Goal: Task Accomplishment & Management: Manage account settings

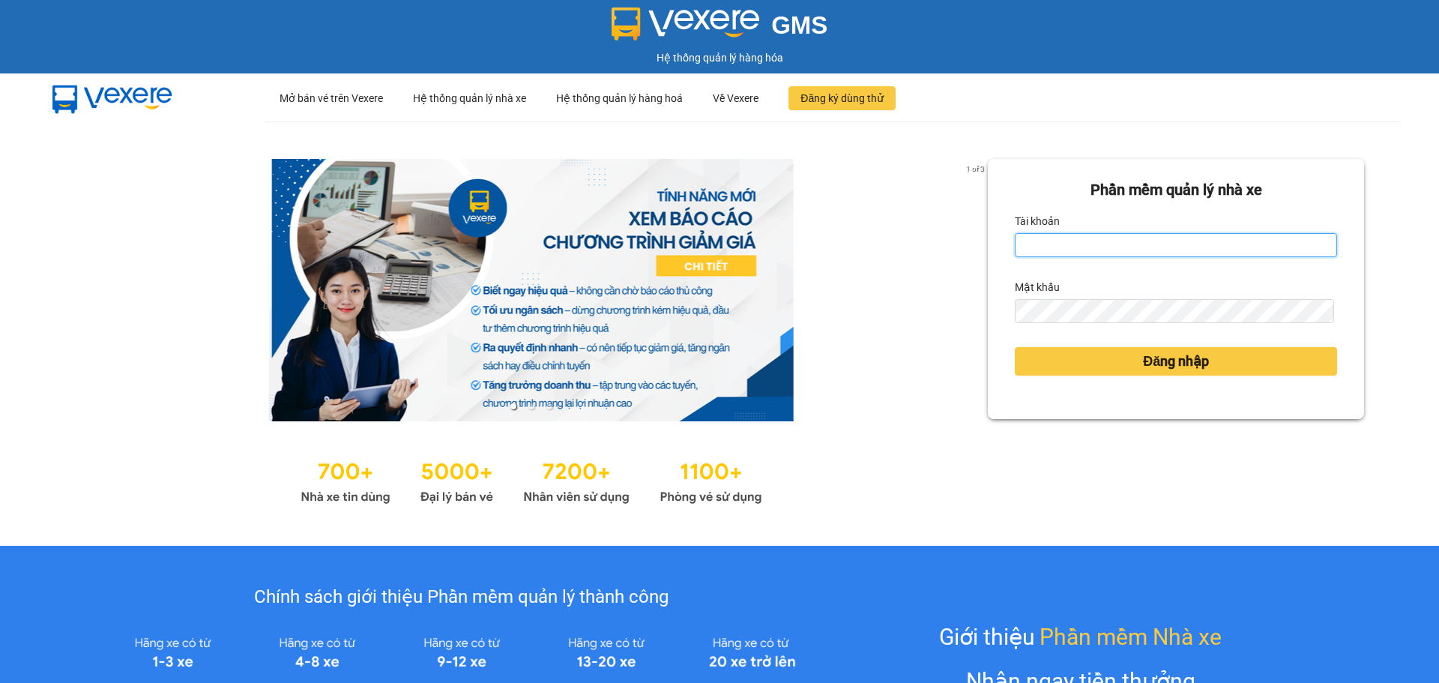
type input "baongoc.anhquoc"
click at [1166, 253] on input "baongoc.anhquoc" at bounding box center [1176, 245] width 322 height 24
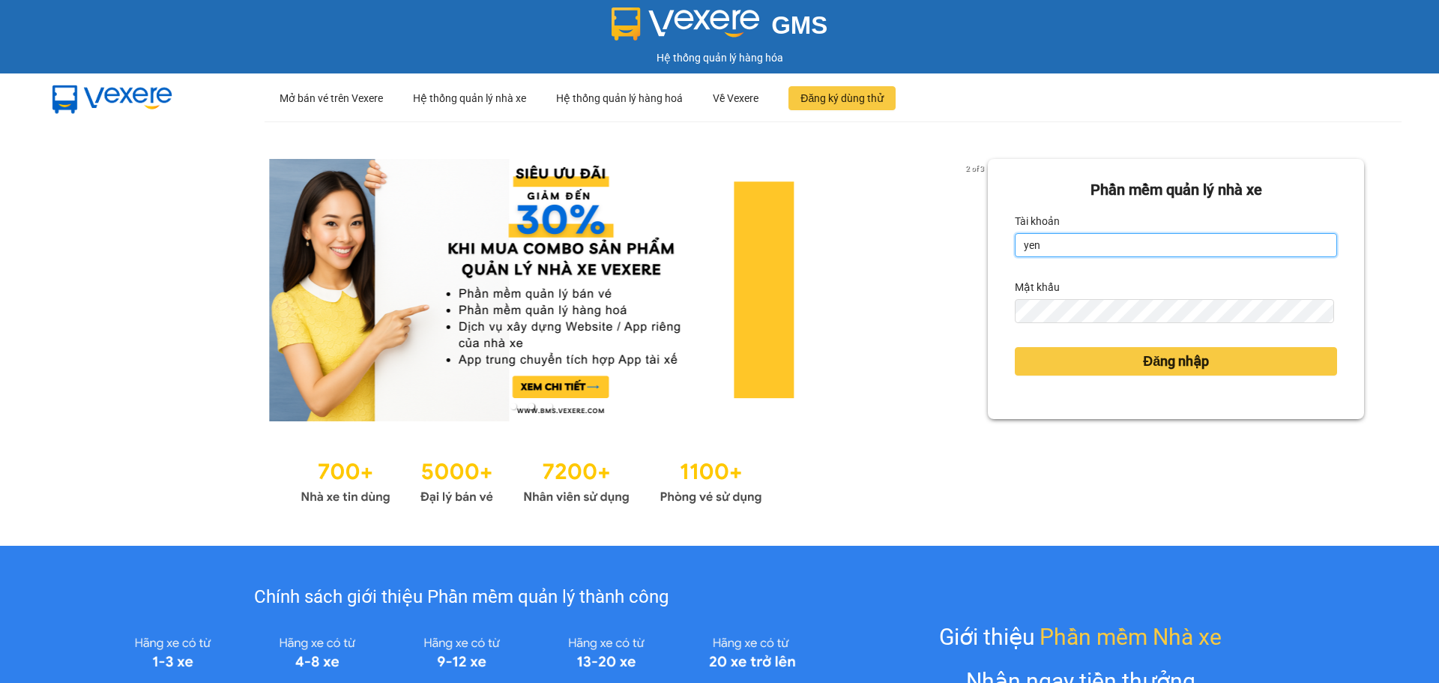
type input "yenthanh.anhquoc"
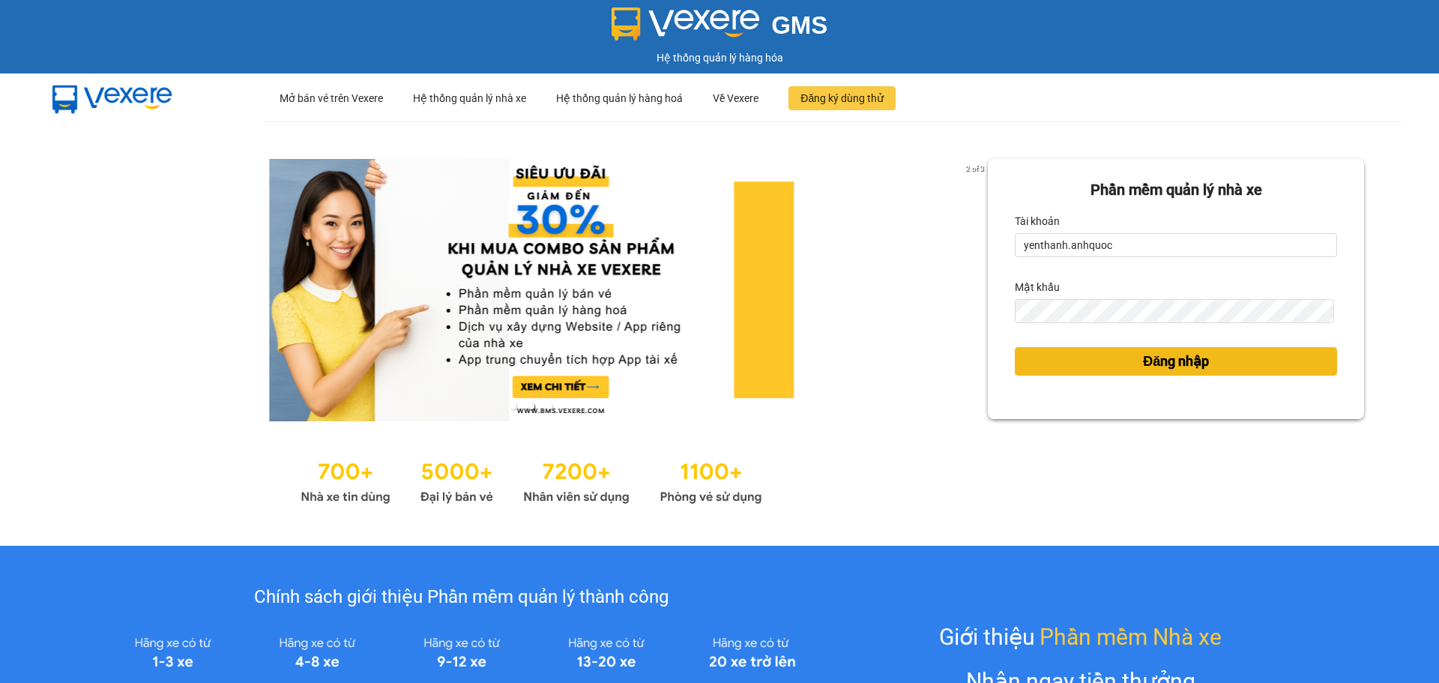
click at [1132, 373] on button "Đăng nhập" at bounding box center [1176, 361] width 322 height 28
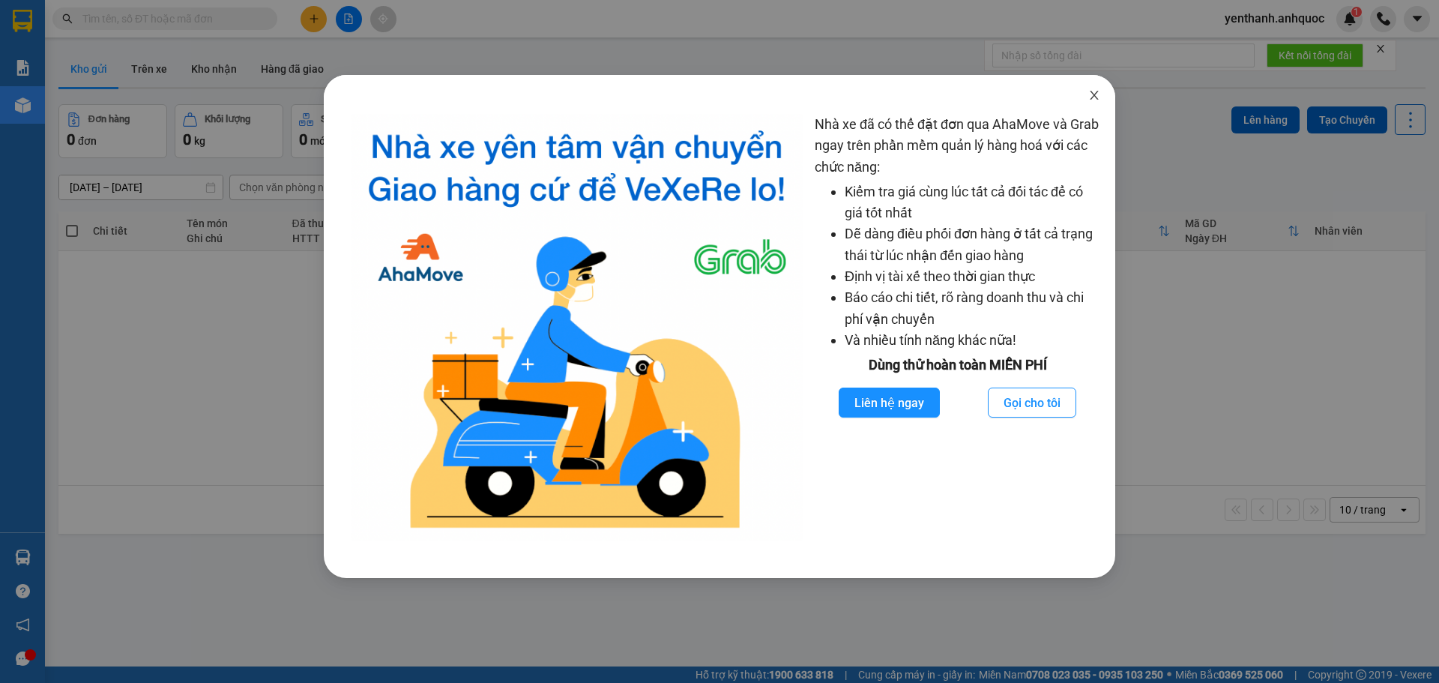
drag, startPoint x: 1094, startPoint y: 100, endPoint x: 1077, endPoint y: 91, distance: 19.1
click at [1094, 99] on icon "close" at bounding box center [1095, 95] width 12 height 12
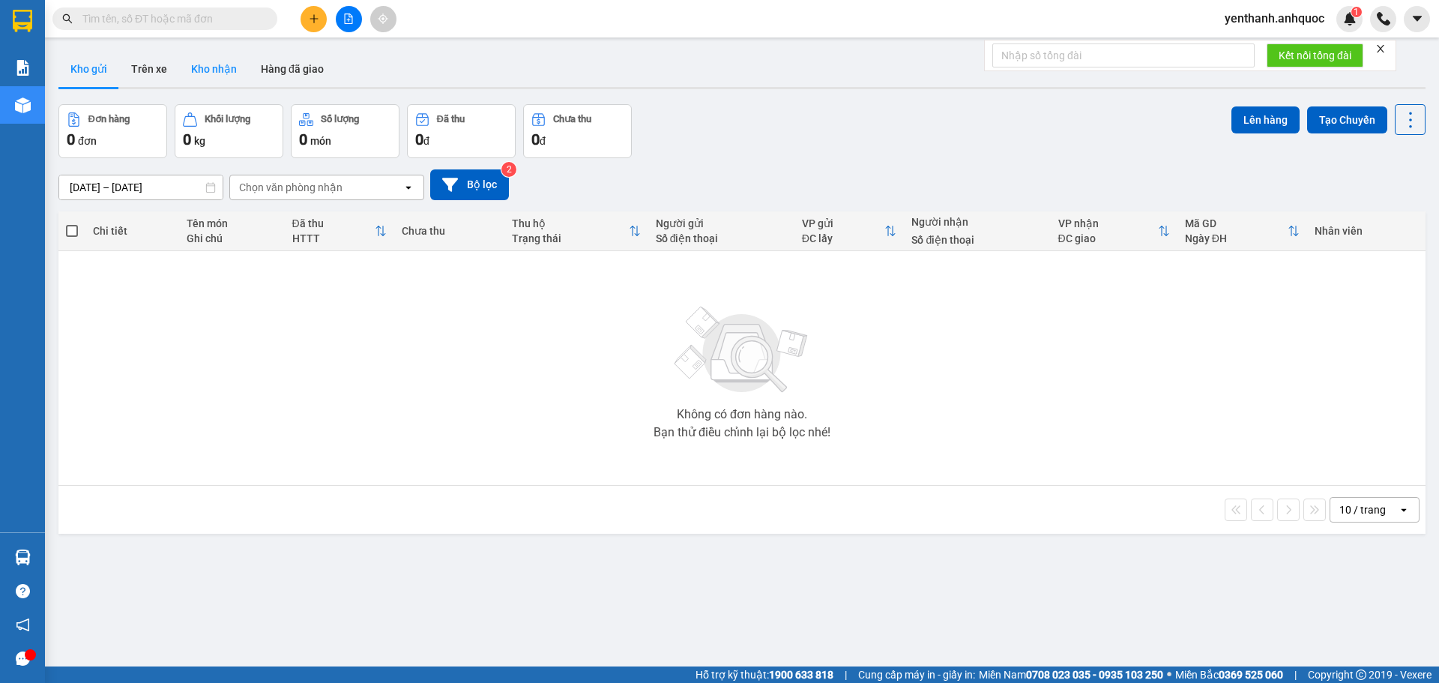
click at [215, 64] on button "Kho nhận" at bounding box center [214, 69] width 70 height 36
